Goal: Information Seeking & Learning: Check status

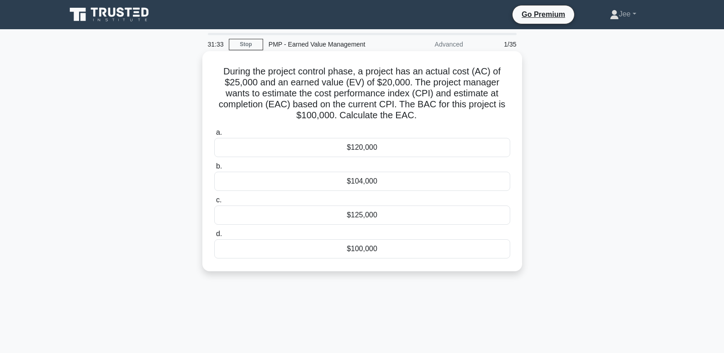
click at [350, 216] on div "$125,000" at bounding box center [362, 215] width 296 height 19
click at [214, 203] on input "c. $125,000" at bounding box center [214, 200] width 0 height 6
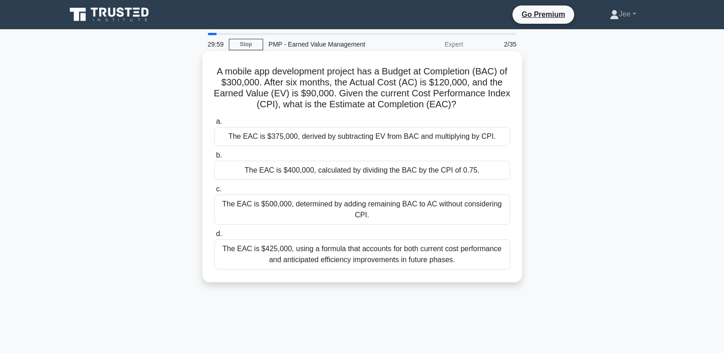
click at [363, 170] on div "The EAC is $400,000, calculated by dividing the BAC by the CPI of 0.75." at bounding box center [362, 170] width 296 height 19
click at [214, 159] on input "b. The EAC is $400,000, calculated by dividing the BAC by the CPI of 0.75." at bounding box center [214, 156] width 0 height 6
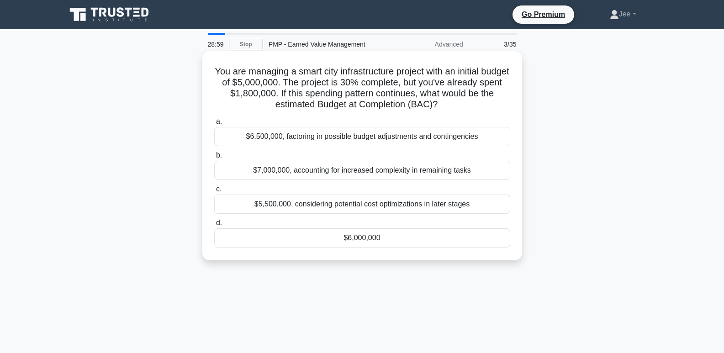
click at [264, 137] on div "$6,500,000, factoring in possible budget adjustments and contingencies" at bounding box center [362, 136] width 296 height 19
click at [214, 125] on input "a. $6,500,000, factoring in possible budget adjustments and contingencies" at bounding box center [214, 122] width 0 height 6
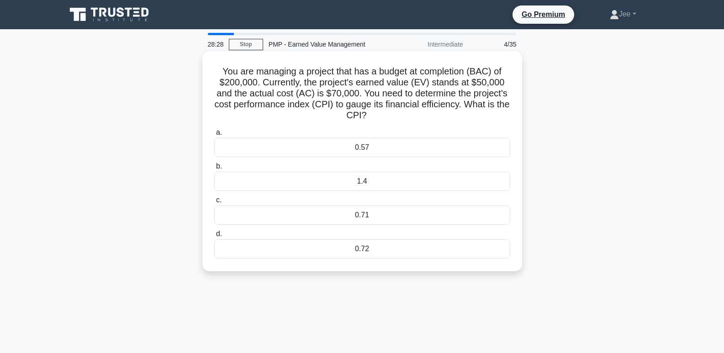
click at [371, 219] on div "0.71" at bounding box center [362, 215] width 296 height 19
click at [214, 203] on input "c. 0.71" at bounding box center [214, 200] width 0 height 6
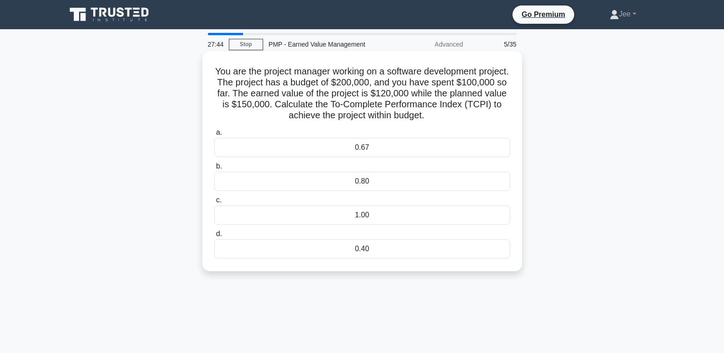
click at [465, 90] on h5 "You are the project manager working on a software development project. The proj…" at bounding box center [362, 94] width 298 height 56
click at [357, 188] on div "0.80" at bounding box center [362, 181] width 296 height 19
click at [214, 170] on input "b. 0.80" at bounding box center [214, 167] width 0 height 6
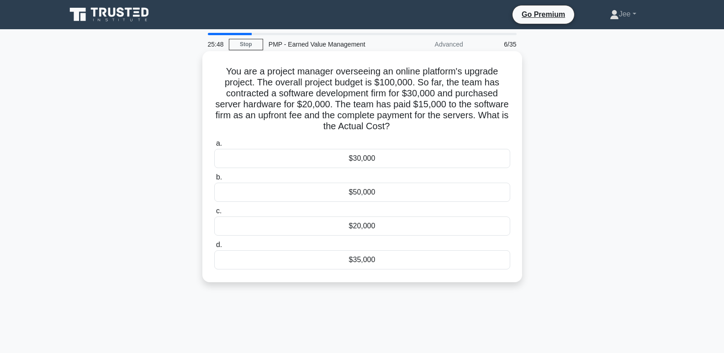
click at [354, 265] on div "$35,000" at bounding box center [362, 259] width 296 height 19
click at [214, 248] on input "d. $35,000" at bounding box center [214, 245] width 0 height 6
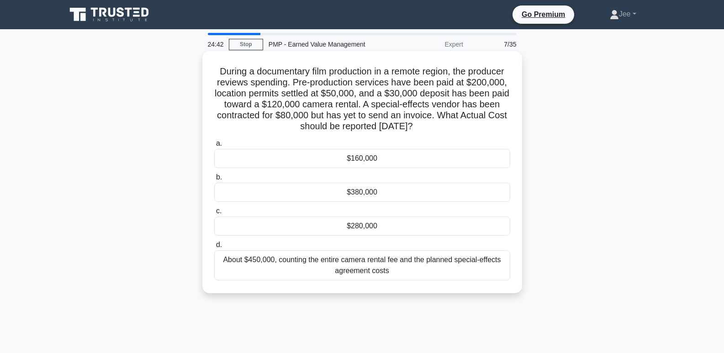
click at [348, 224] on div "$280,000" at bounding box center [362, 226] width 296 height 19
click at [214, 214] on input "c. $280,000" at bounding box center [214, 211] width 0 height 6
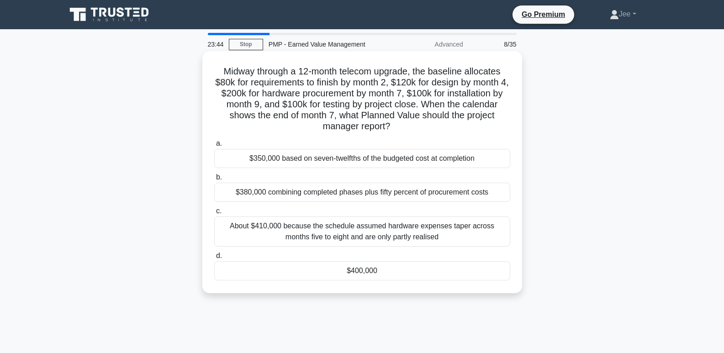
click at [335, 70] on h5 "Midway through a 12-month telecom upgrade, the baseline allocates $80k for requ…" at bounding box center [362, 99] width 298 height 67
drag, startPoint x: 338, startPoint y: 70, endPoint x: 299, endPoint y: 74, distance: 39.5
click at [299, 74] on h5 "Midway through a 12-month telecom upgrade, the baseline allocates $80k for requ…" at bounding box center [362, 99] width 298 height 67
click at [275, 191] on div "$380,000 combining completed phases plus fifty percent of procurement costs" at bounding box center [362, 192] width 296 height 19
click at [214, 180] on input "b. $380,000 combining completed phases plus fifty percent of procurement costs" at bounding box center [214, 178] width 0 height 6
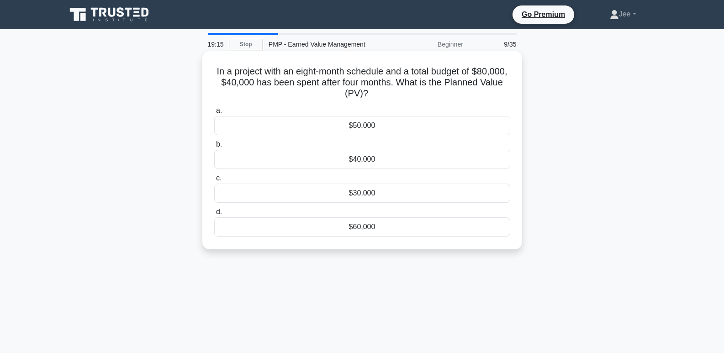
click at [361, 163] on div "$40,000" at bounding box center [362, 159] width 296 height 19
click at [214, 148] on input "b. $40,000" at bounding box center [214, 145] width 0 height 6
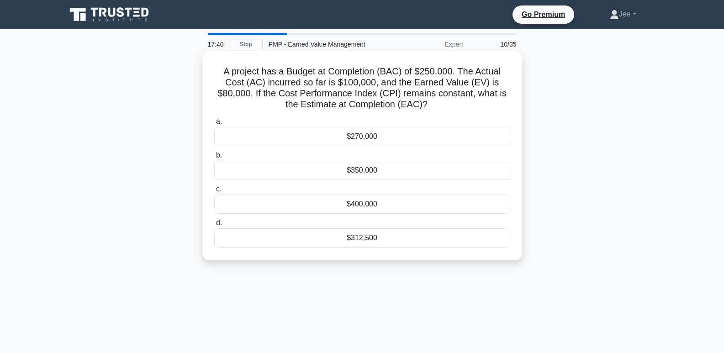
click at [376, 235] on div "$312,500" at bounding box center [362, 237] width 296 height 19
click at [214, 226] on input "d. $312,500" at bounding box center [214, 223] width 0 height 6
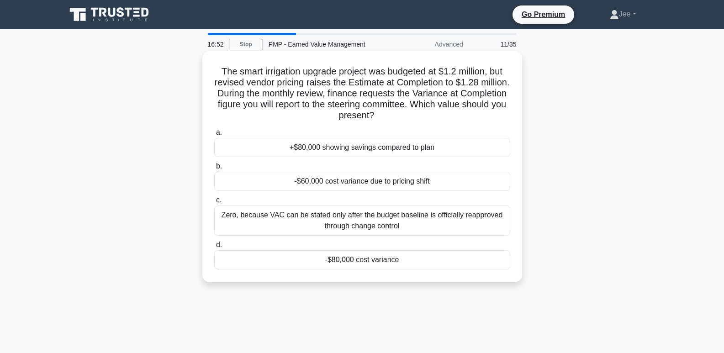
click at [361, 261] on div "-$80,000 cost variance" at bounding box center [362, 259] width 296 height 19
click at [214, 248] on input "d. -$80,000 cost variance" at bounding box center [214, 245] width 0 height 6
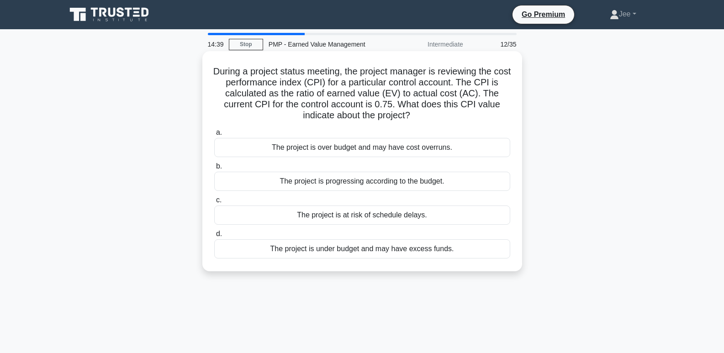
click at [362, 150] on div "The project is over budget and may have cost overruns." at bounding box center [362, 147] width 296 height 19
click at [373, 149] on div "The project is over budget and may have cost overruns." at bounding box center [362, 147] width 296 height 19
click at [214, 136] on input "a. The project is over budget and may have cost overruns." at bounding box center [214, 133] width 0 height 6
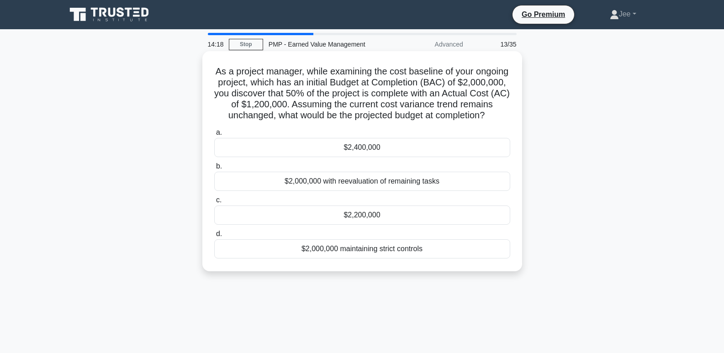
click at [352, 157] on div "$2,400,000" at bounding box center [362, 147] width 296 height 19
click at [214, 136] on input "a. $2,400,000" at bounding box center [214, 133] width 0 height 6
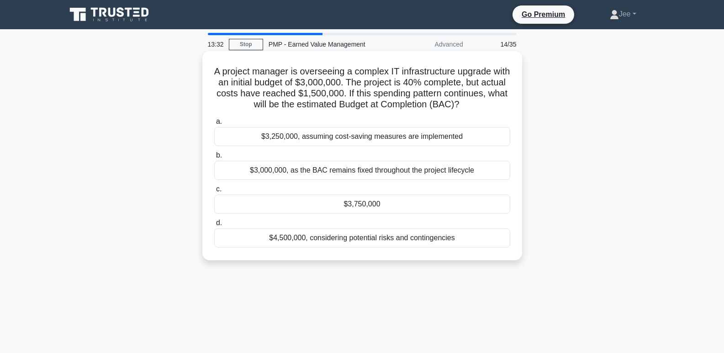
click at [361, 205] on div "$3,750,000" at bounding box center [362, 204] width 296 height 19
click at [214, 192] on input "c. $3,750,000" at bounding box center [214, 189] width 0 height 6
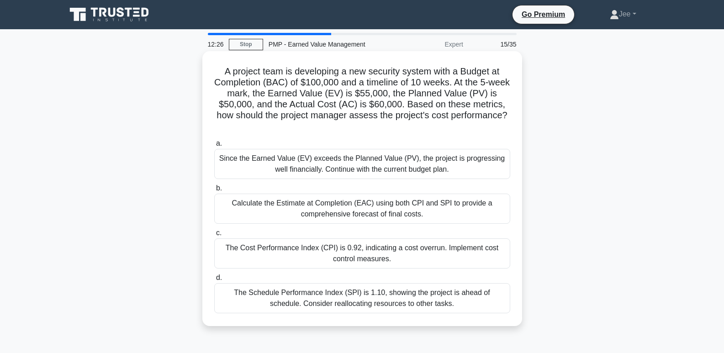
click at [369, 254] on div "The Cost Performance Index (CPI) is 0.92, indicating a cost overrun. Implement …" at bounding box center [362, 254] width 296 height 30
click at [214, 236] on input "c. The Cost Performance Index (CPI) is 0.92, indicating a cost overrun. Impleme…" at bounding box center [214, 233] width 0 height 6
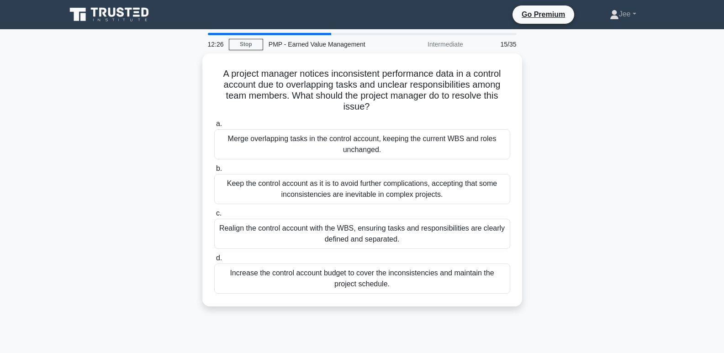
click at [369, 254] on label "d. Increase the control account budget to cover the inconsistencies and maintai…" at bounding box center [362, 273] width 296 height 41
click at [214, 255] on input "d. Increase the control account budget to cover the inconsistencies and maintai…" at bounding box center [214, 258] width 0 height 6
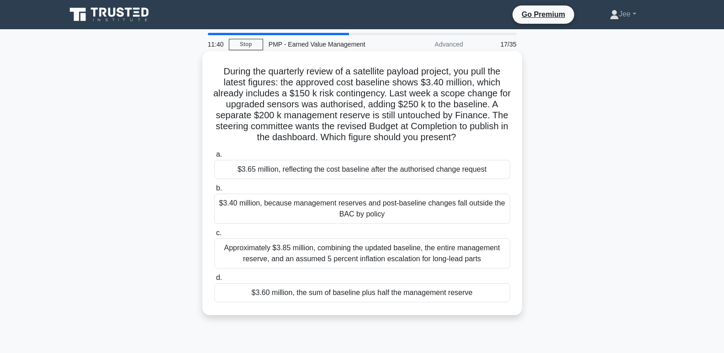
click at [274, 171] on div "$3.65 million, reflecting the cost baseline after the authorised change request" at bounding box center [362, 169] width 296 height 19
click at [214, 158] on input "a. $3.65 million, reflecting the cost baseline after the authorised change requ…" at bounding box center [214, 155] width 0 height 6
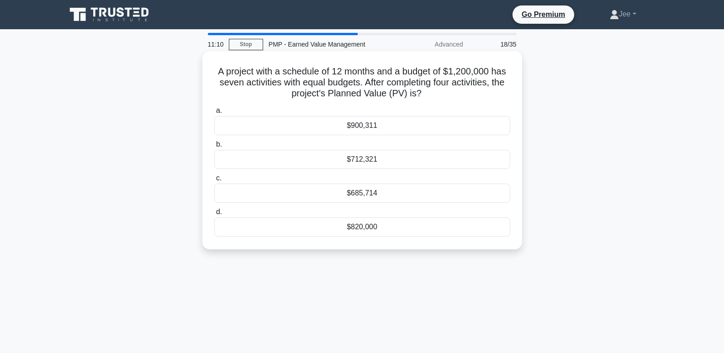
drag, startPoint x: 411, startPoint y: 101, endPoint x: 477, endPoint y: 160, distance: 88.6
click at [477, 160] on div "A project with a schedule of 12 months and a budget of $1,200,000 has seven act…" at bounding box center [362, 150] width 313 height 191
click at [366, 193] on div "$685,714" at bounding box center [362, 193] width 296 height 19
click at [214, 181] on input "c. $685,714" at bounding box center [214, 178] width 0 height 6
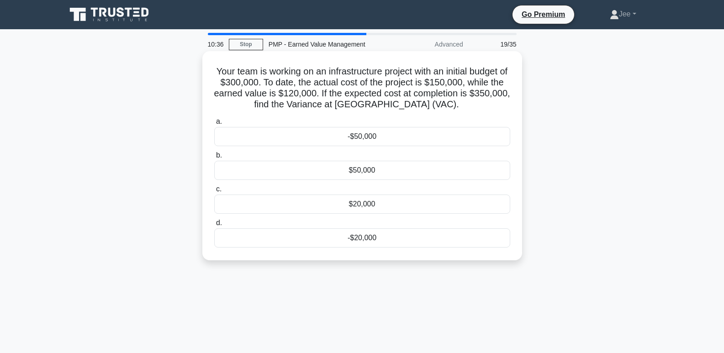
click at [356, 170] on div "$50,000" at bounding box center [362, 170] width 296 height 19
click at [214, 159] on input "b. $50,000" at bounding box center [214, 156] width 0 height 6
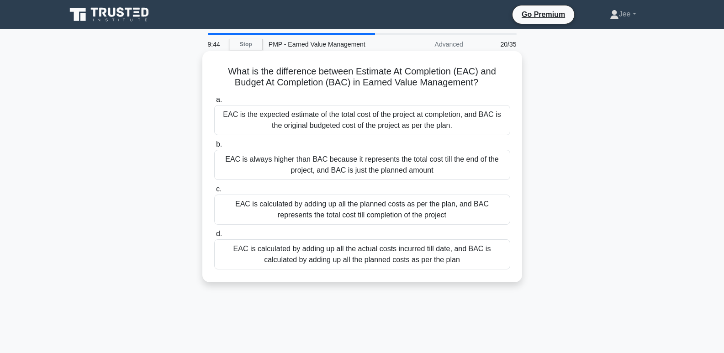
click at [383, 128] on div "EAC is the expected estimate of the total cost of the project at completion, an…" at bounding box center [362, 120] width 296 height 30
click at [214, 103] on input "a. EAC is the expected estimate of the total cost of the project at completion,…" at bounding box center [214, 100] width 0 height 6
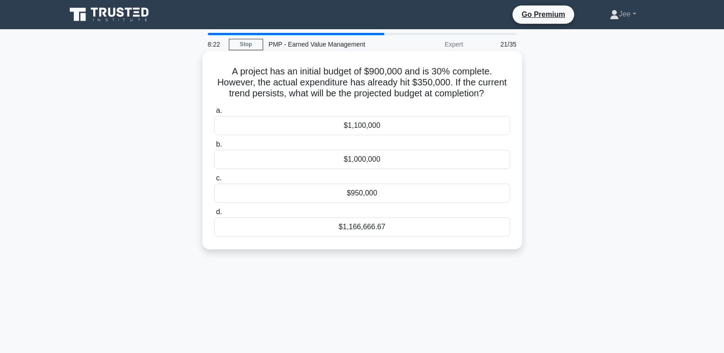
click at [390, 227] on div "$1,166,666.67" at bounding box center [362, 226] width 296 height 19
click at [214, 215] on input "d. $1,166,666.67" at bounding box center [214, 212] width 0 height 6
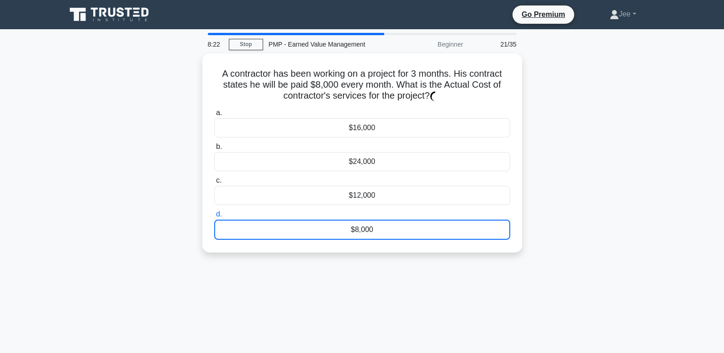
click at [390, 227] on div "$8,000" at bounding box center [362, 230] width 296 height 20
click at [214, 217] on input "d. $8,000" at bounding box center [214, 215] width 0 height 6
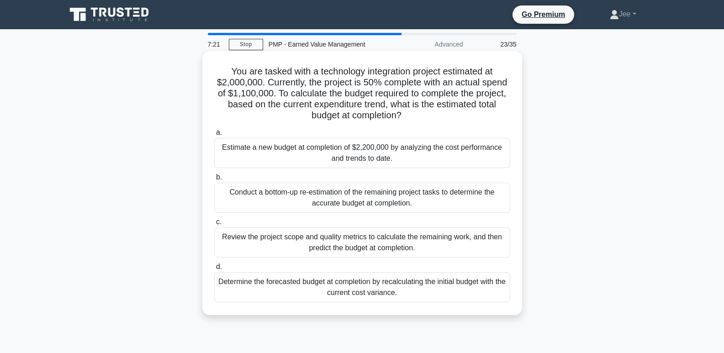
click at [351, 156] on div "Estimate a new budget at completion of $2,200,000 by analyzing the cost perform…" at bounding box center [362, 153] width 296 height 30
click at [214, 136] on input "a. Estimate a new budget at completion of $2,200,000 by analyzing the cost perf…" at bounding box center [214, 133] width 0 height 6
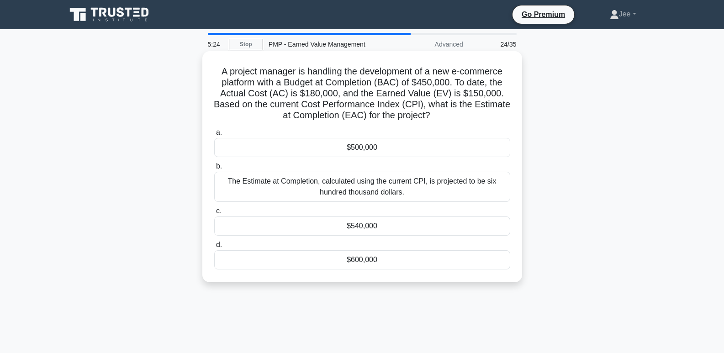
click at [367, 229] on div "$540,000" at bounding box center [362, 226] width 296 height 19
click at [214, 214] on input "c. $540,000" at bounding box center [214, 211] width 0 height 6
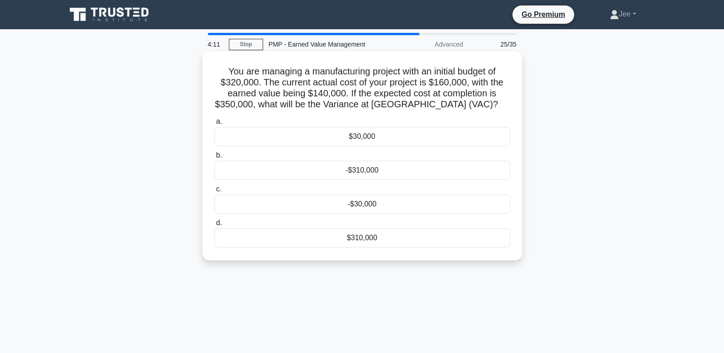
click at [357, 208] on div "-$30,000" at bounding box center [362, 204] width 296 height 19
click at [214, 192] on input "c. -$30,000" at bounding box center [214, 189] width 0 height 6
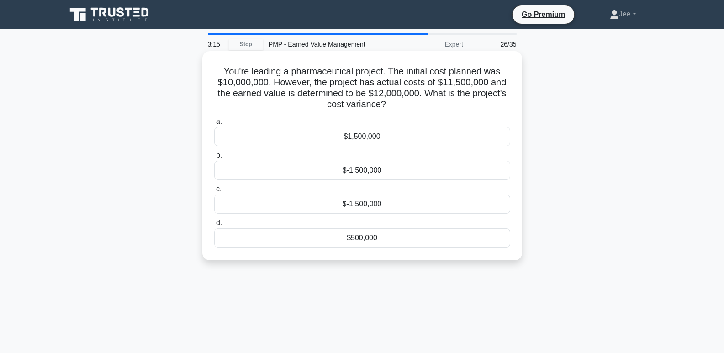
click at [363, 167] on div "$-1,500,000" at bounding box center [362, 170] width 296 height 19
click at [214, 159] on input "b. $-1,500,000" at bounding box center [214, 156] width 0 height 6
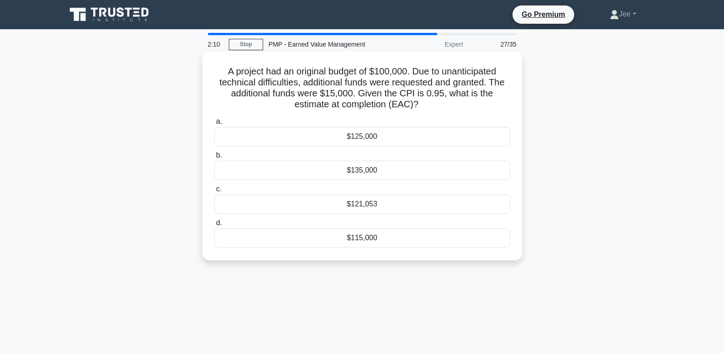
click at [368, 207] on div "$121,053" at bounding box center [362, 204] width 296 height 19
click at [214, 192] on input "c. $121,053" at bounding box center [214, 189] width 0 height 6
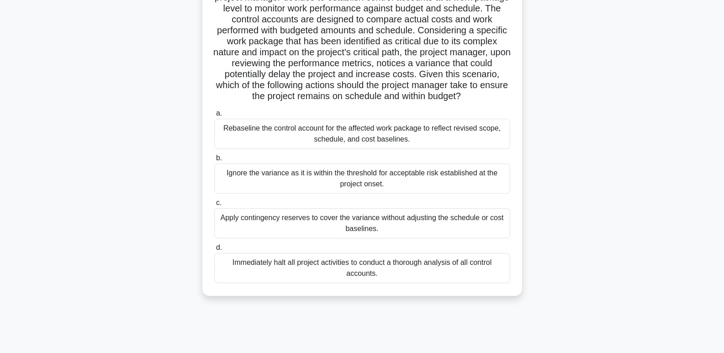
scroll to position [89, 0]
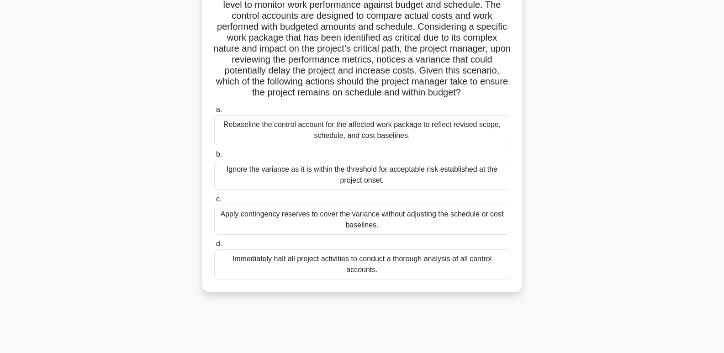
click at [329, 145] on div "Rebaseline the control account for the affected work package to reflect revised…" at bounding box center [362, 130] width 296 height 30
click at [214, 113] on input "a. Rebaseline the control account for the affected work package to reflect revi…" at bounding box center [214, 110] width 0 height 6
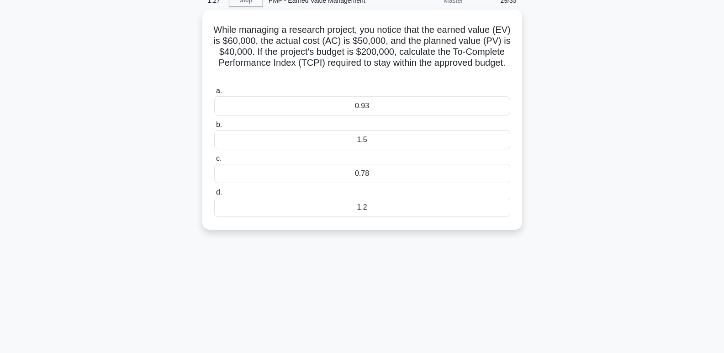
scroll to position [0, 0]
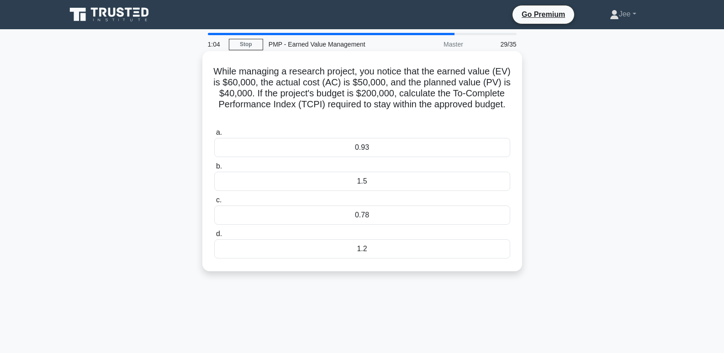
click at [363, 146] on div "0.93" at bounding box center [362, 147] width 296 height 19
click at [214, 136] on input "a. 0.93" at bounding box center [214, 133] width 0 height 6
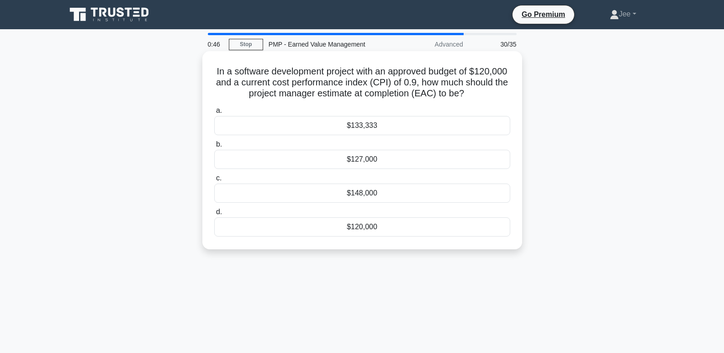
click at [365, 159] on div "$127,000" at bounding box center [362, 159] width 296 height 19
click at [214, 148] on input "b. $127,000" at bounding box center [214, 145] width 0 height 6
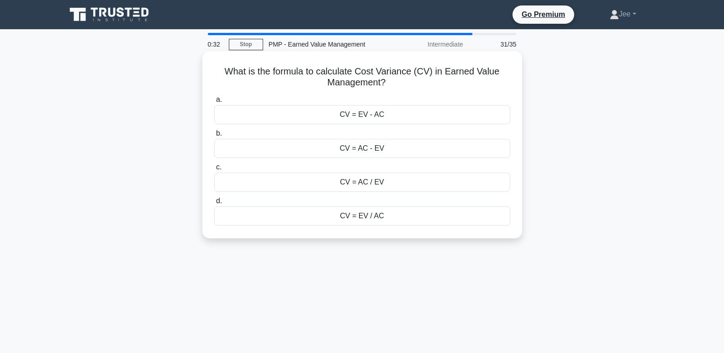
click at [368, 149] on div "CV = AC - EV" at bounding box center [362, 148] width 296 height 19
click at [214, 137] on input "b. CV = AC - EV" at bounding box center [214, 134] width 0 height 6
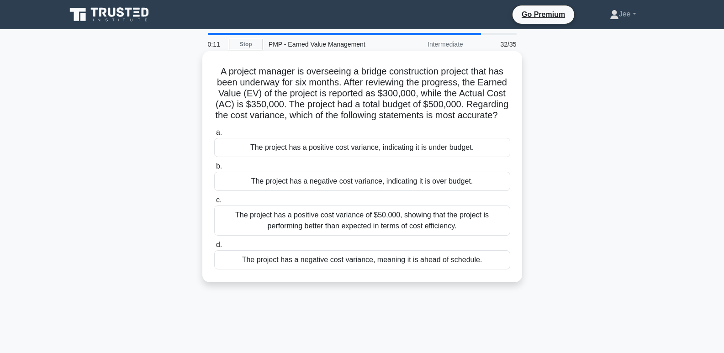
click at [321, 191] on div "The project has a negative cost variance, indicating it is over budget." at bounding box center [362, 181] width 296 height 19
click at [214, 170] on input "b. The project has a negative cost variance, indicating it is over budget." at bounding box center [214, 167] width 0 height 6
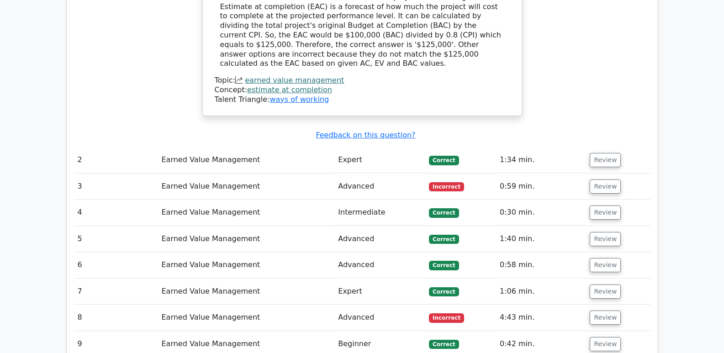
scroll to position [1068, 0]
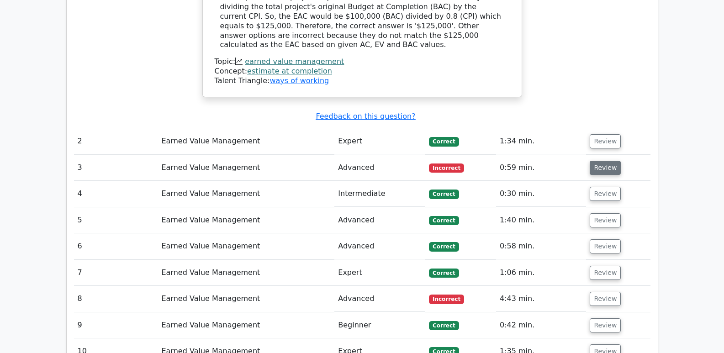
click at [603, 161] on button "Review" at bounding box center [605, 168] width 31 height 14
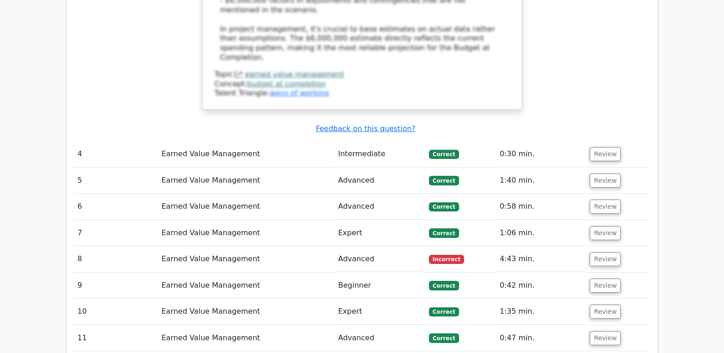
scroll to position [1633, 0]
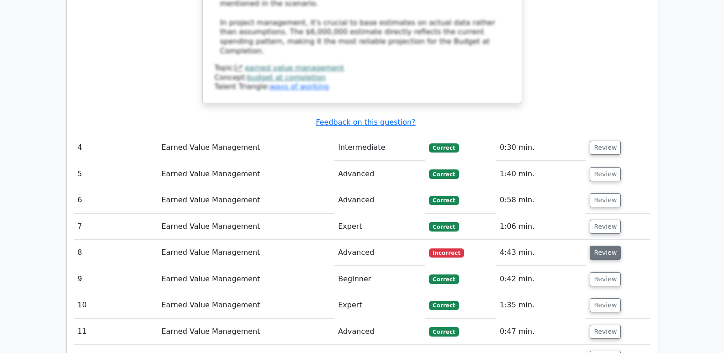
click at [604, 246] on button "Review" at bounding box center [605, 253] width 31 height 14
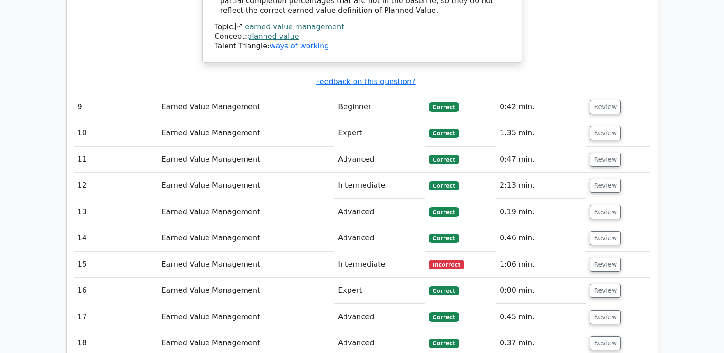
scroll to position [2293, 0]
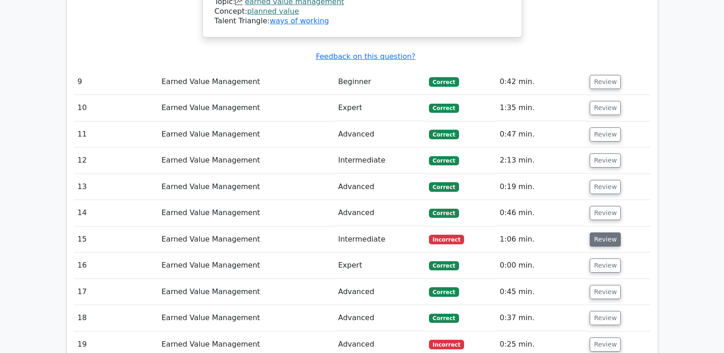
click at [601, 233] on button "Review" at bounding box center [605, 240] width 31 height 14
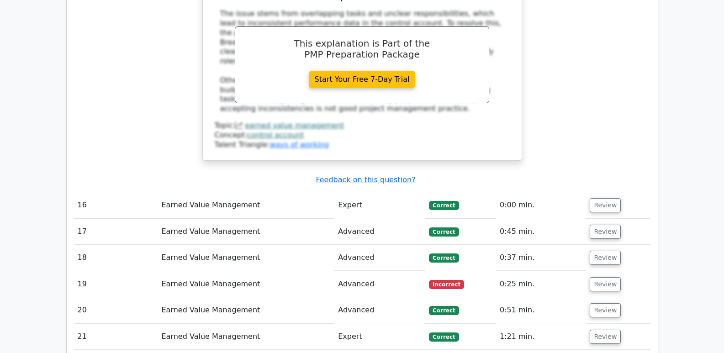
scroll to position [2827, 0]
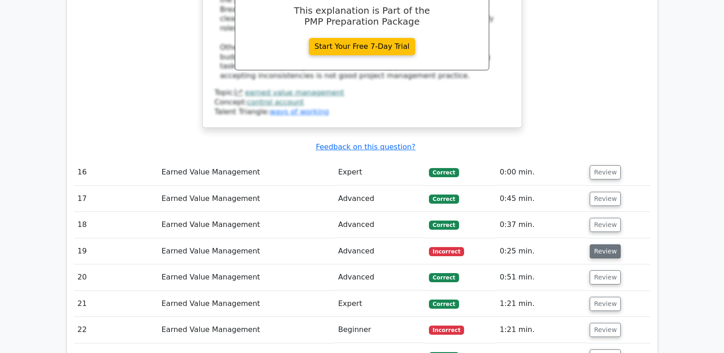
click at [614, 244] on button "Review" at bounding box center [605, 251] width 31 height 14
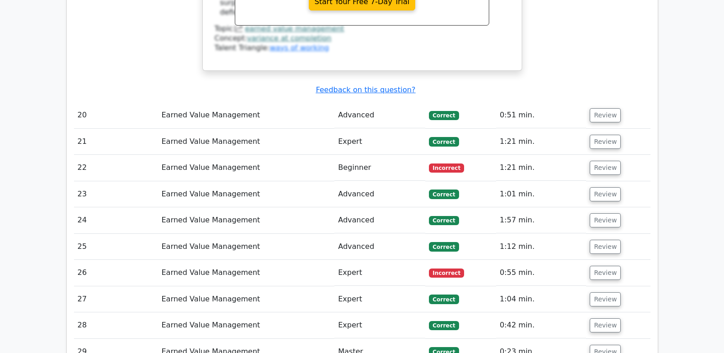
scroll to position [3382, 0]
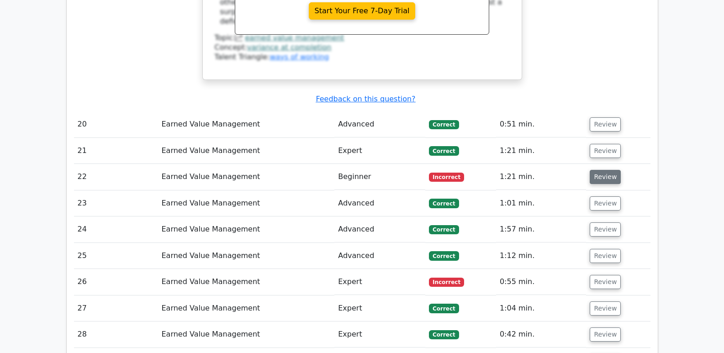
click at [605, 170] on button "Review" at bounding box center [605, 177] width 31 height 14
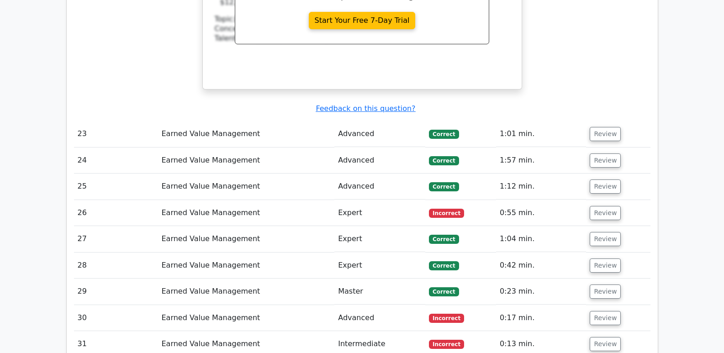
scroll to position [3814, 0]
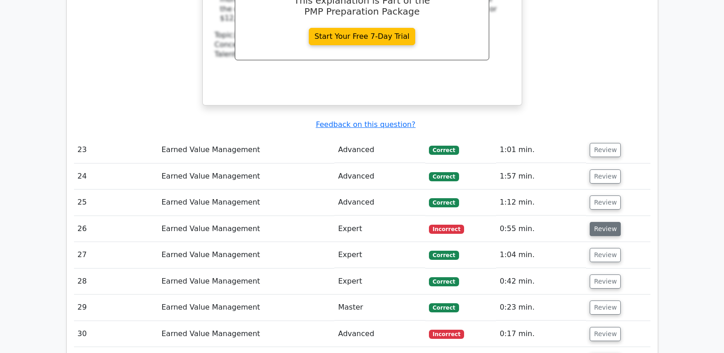
click at [600, 222] on button "Review" at bounding box center [605, 229] width 31 height 14
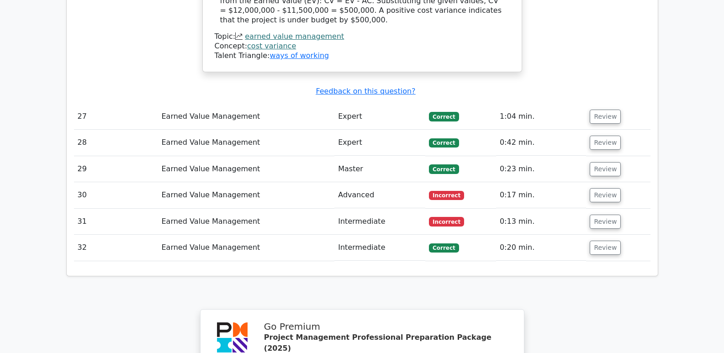
scroll to position [4279, 0]
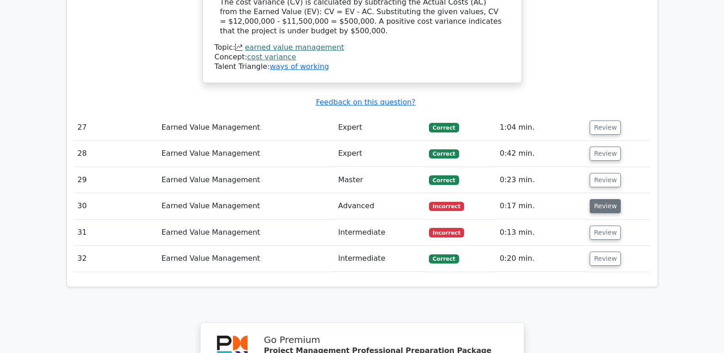
click at [609, 199] on button "Review" at bounding box center [605, 206] width 31 height 14
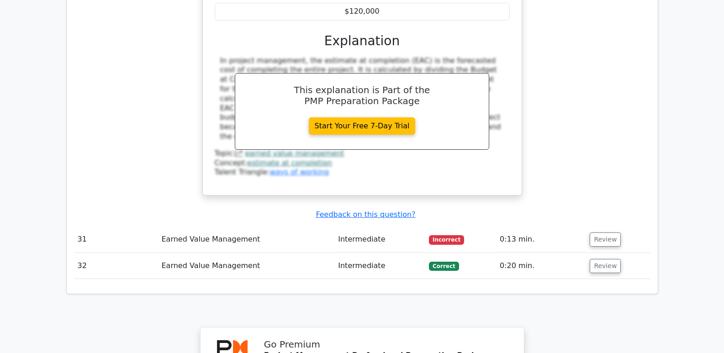
scroll to position [4686, 0]
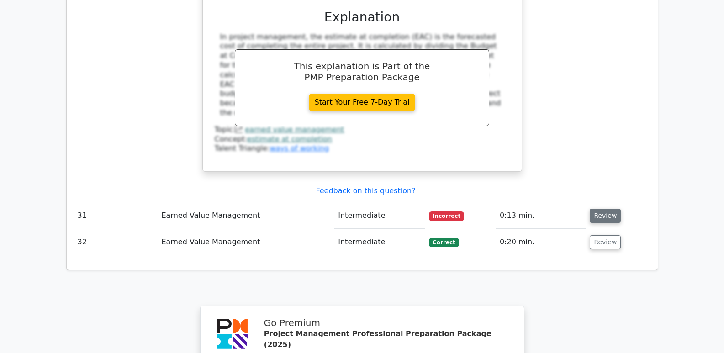
click at [598, 209] on button "Review" at bounding box center [605, 216] width 31 height 14
